Goal: Find specific page/section: Find specific page/section

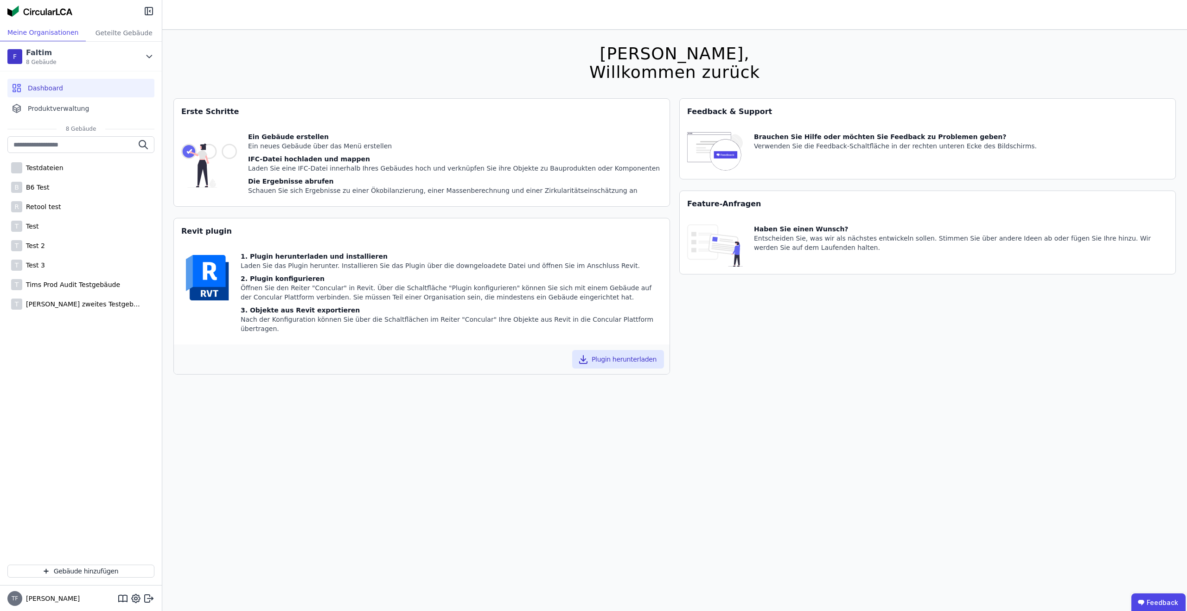
scroll to position [30, 0]
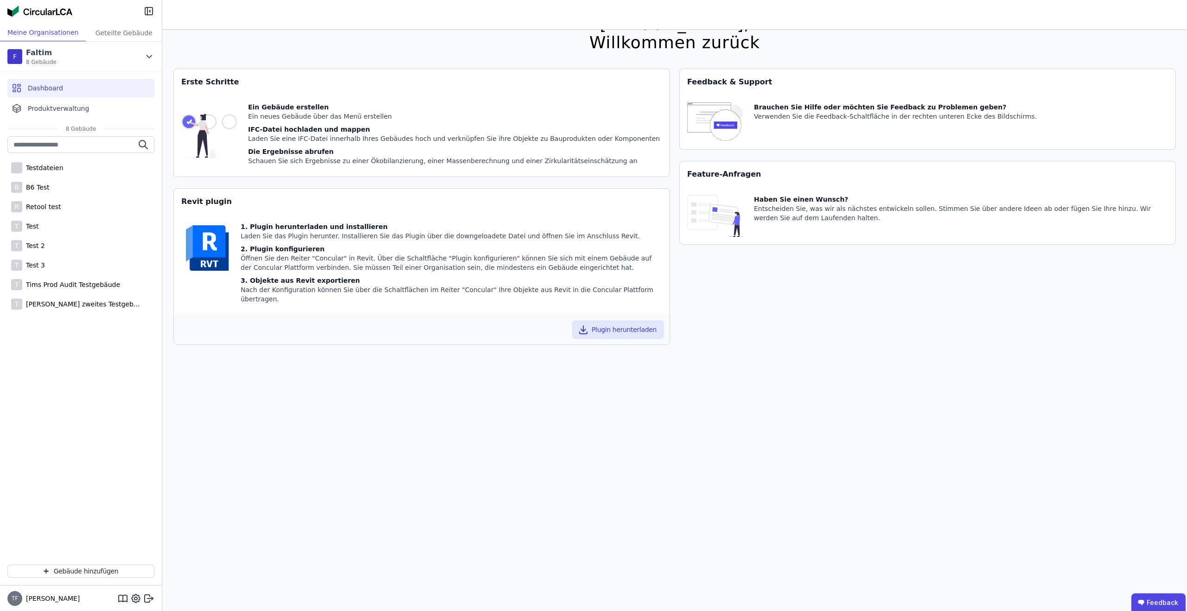
click at [470, 41] on div "Hallo [PERSON_NAME], Willkommen zurück Sie verwenden derzeit eine Beta-Version.…" at bounding box center [674, 305] width 1002 height 611
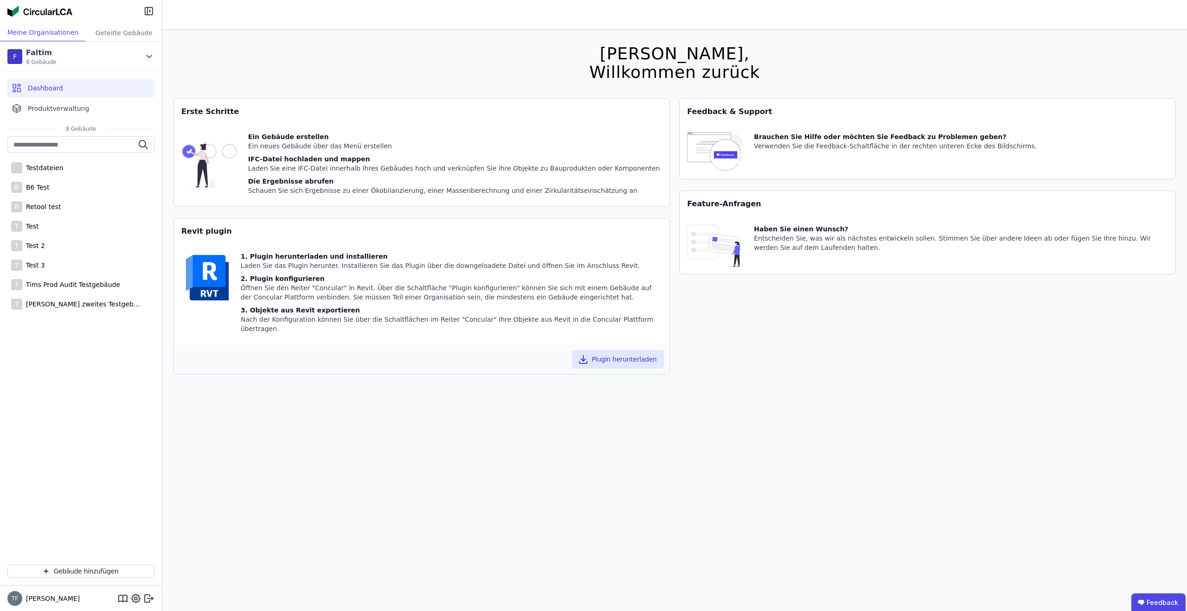
drag, startPoint x: 713, startPoint y: 42, endPoint x: 671, endPoint y: 51, distance: 43.2
click at [713, 42] on div "Hallo [PERSON_NAME], Willkommen zurück Sie verwenden derzeit eine Beta-Version.…" at bounding box center [674, 335] width 1002 height 611
drag, startPoint x: 644, startPoint y: 53, endPoint x: 685, endPoint y: 57, distance: 40.5
click at [685, 57] on div "[PERSON_NAME]," at bounding box center [674, 53] width 171 height 19
click at [711, 53] on div "[PERSON_NAME]," at bounding box center [674, 53] width 171 height 19
